Goal: Navigation & Orientation: Find specific page/section

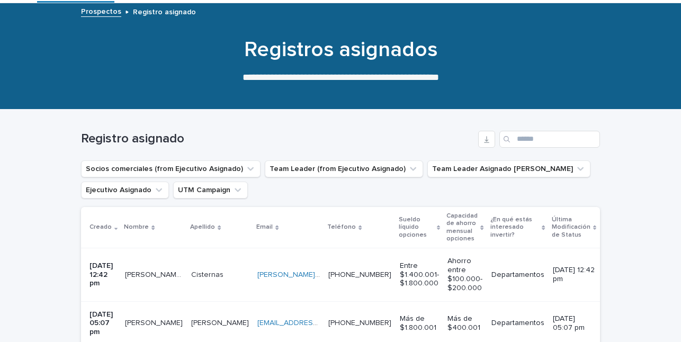
scroll to position [51, 0]
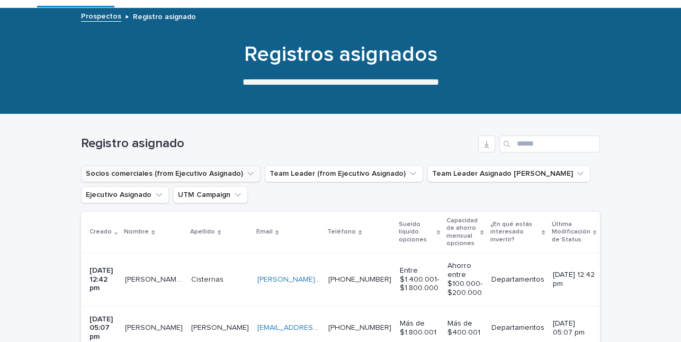
click at [245, 171] on icon "Socios comerciales (from Ejecutivo Asignado)" at bounding box center [250, 173] width 11 height 11
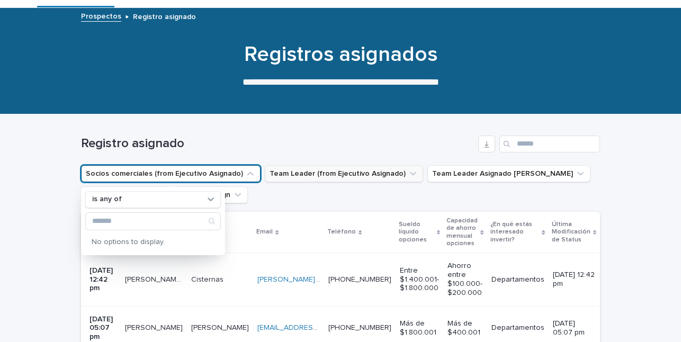
click at [410, 174] on icon "Team Leader (from Ejecutivo Asignado)" at bounding box center [413, 174] width 6 height 4
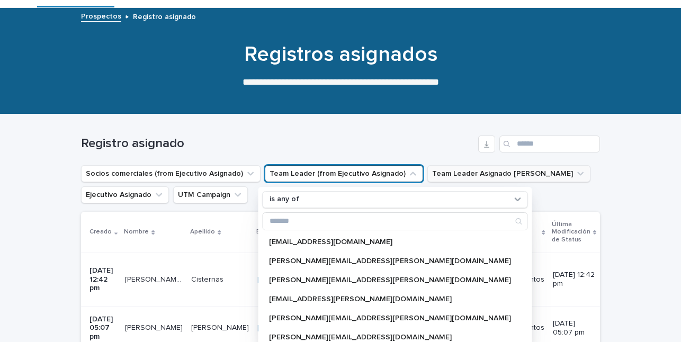
click at [577, 173] on icon "Team Leader Asignado LLamados" at bounding box center [580, 174] width 6 height 4
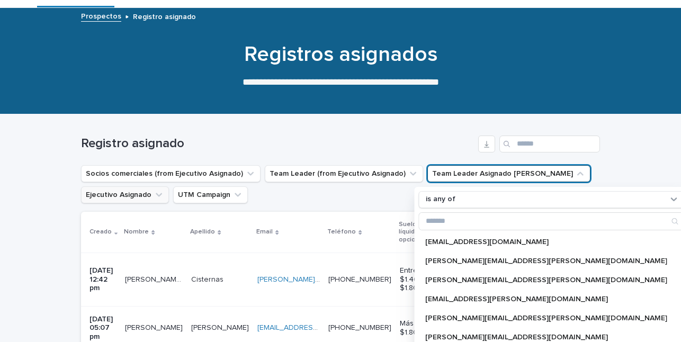
click at [159, 195] on icon "Ejecutivo Asignado" at bounding box center [159, 195] width 11 height 11
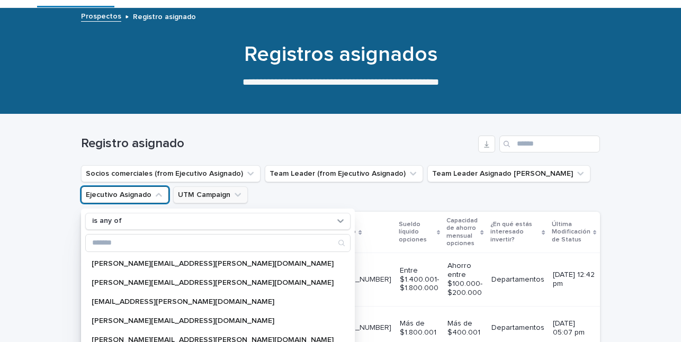
click at [238, 196] on icon "UTM Campaign" at bounding box center [238, 195] width 11 height 11
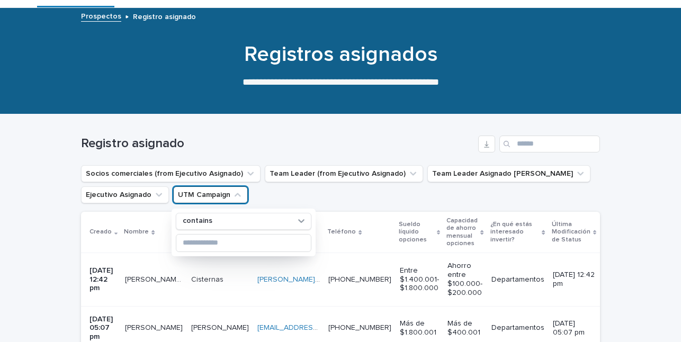
click at [167, 17] on p "Registro asignado" at bounding box center [164, 16] width 63 height 12
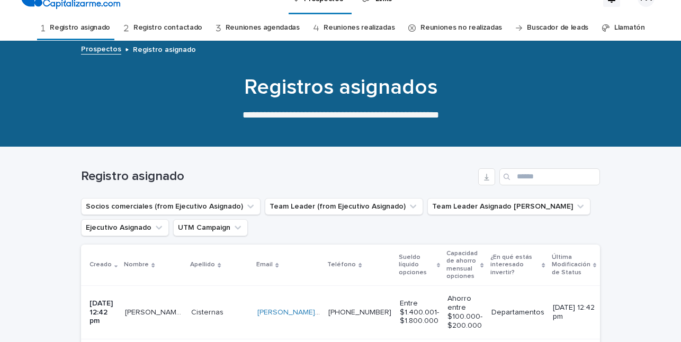
scroll to position [0, 0]
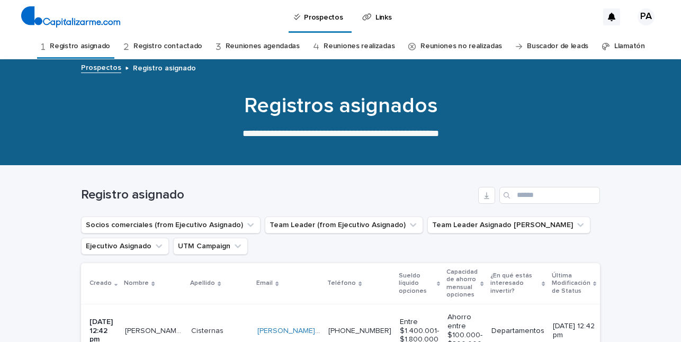
click at [569, 46] on link "Buscador de leads" at bounding box center [557, 46] width 61 height 25
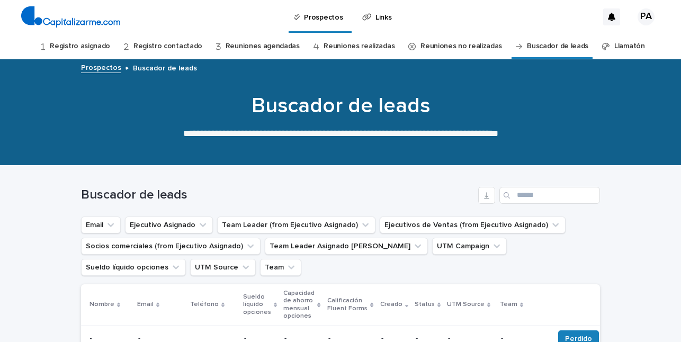
click at [315, 15] on p "Prospectos" at bounding box center [323, 11] width 39 height 22
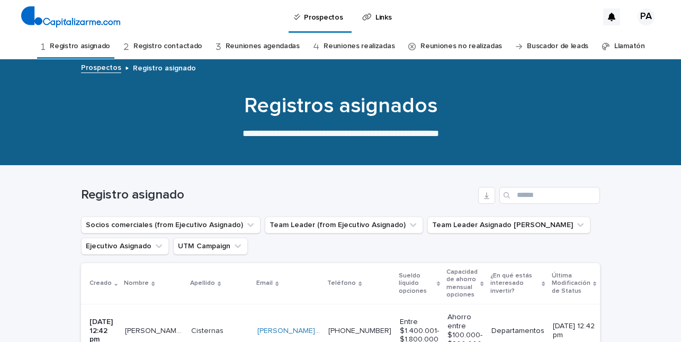
click at [611, 15] on icon at bounding box center [611, 17] width 7 height 8
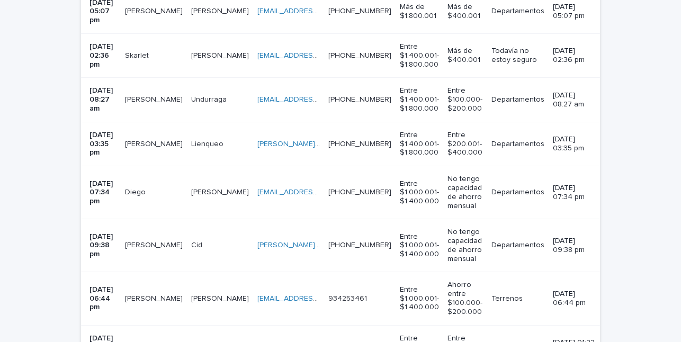
scroll to position [808, 0]
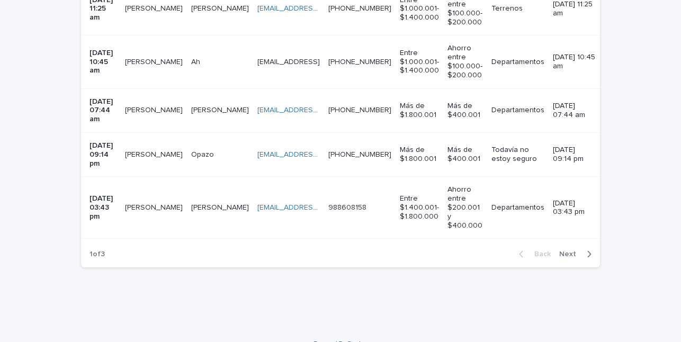
click at [568, 251] on span "Next" at bounding box center [570, 254] width 23 height 7
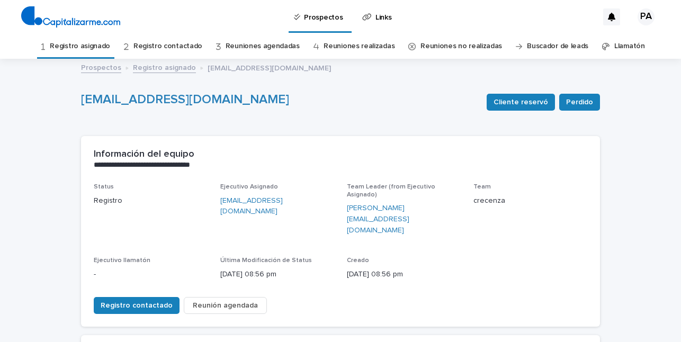
click at [167, 47] on link "Registro contactado" at bounding box center [167, 46] width 69 height 25
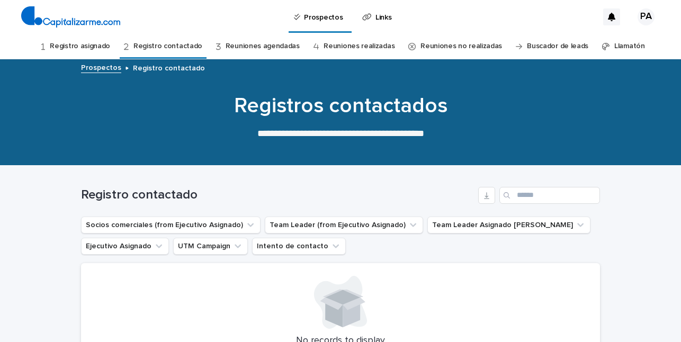
click at [244, 46] on link "Reuniones agendadas" at bounding box center [263, 46] width 74 height 25
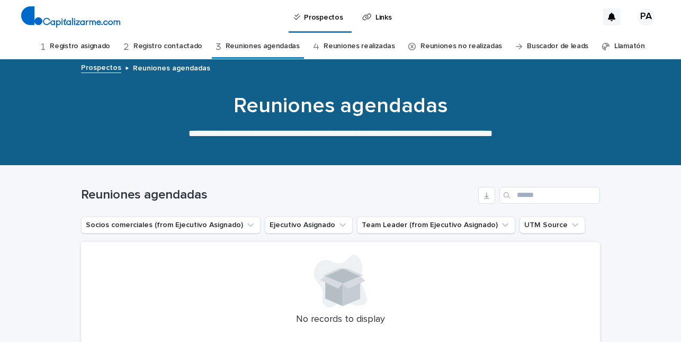
click at [349, 46] on link "Reuniones realizadas" at bounding box center [359, 46] width 71 height 25
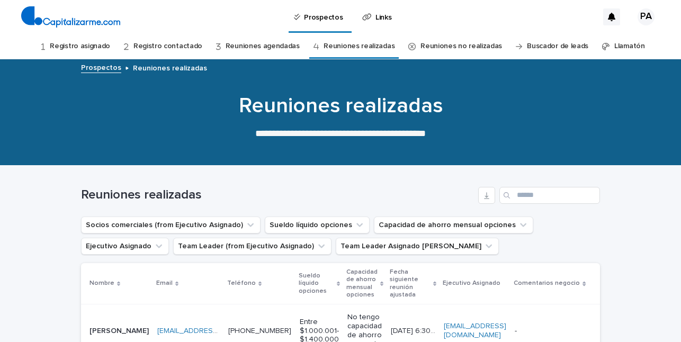
click at [376, 16] on p "Links" at bounding box center [384, 11] width 16 height 22
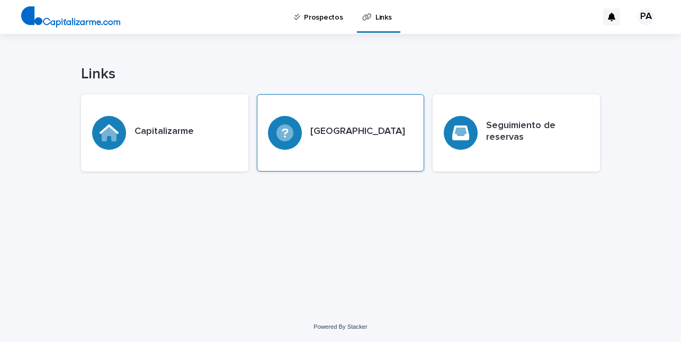
click at [351, 130] on h3 "[GEOGRAPHIC_DATA]" at bounding box center [357, 132] width 95 height 12
